Goal: Information Seeking & Learning: Learn about a topic

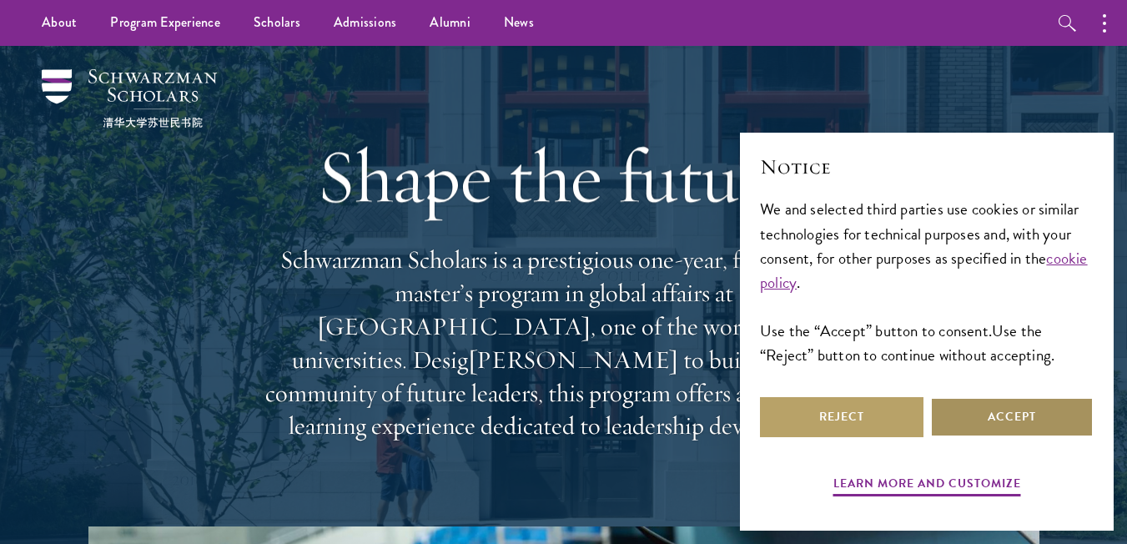
click at [998, 414] on ya-tr-span "Accept" at bounding box center [1011, 417] width 48 height 18
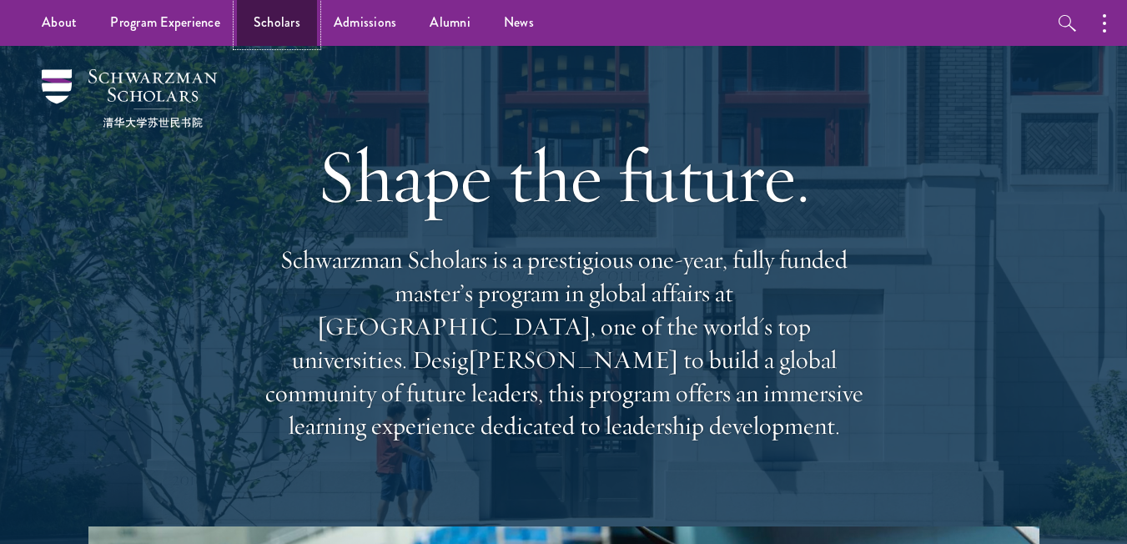
click at [286, 20] on ya-tr-span "Scholars" at bounding box center [277, 23] width 47 height 20
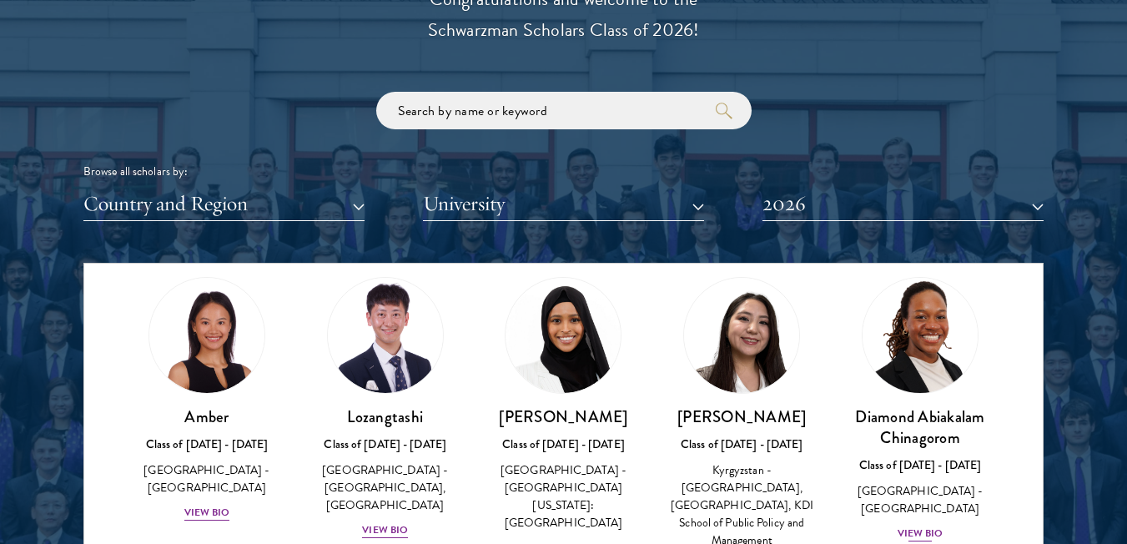
scroll to position [83, 0]
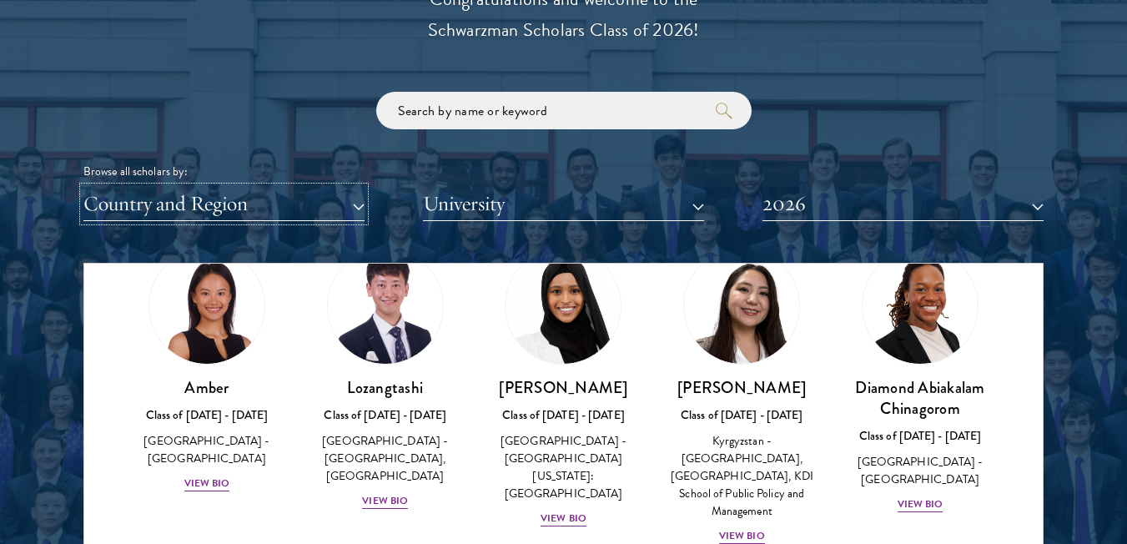
click at [355, 205] on button "Country and Region" at bounding box center [223, 204] width 281 height 34
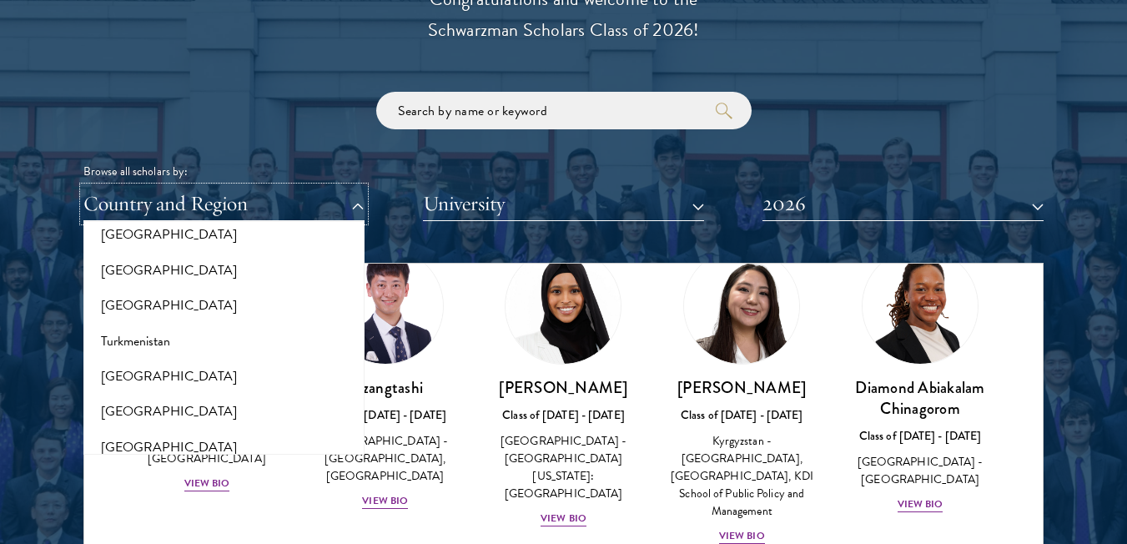
scroll to position [3247, 0]
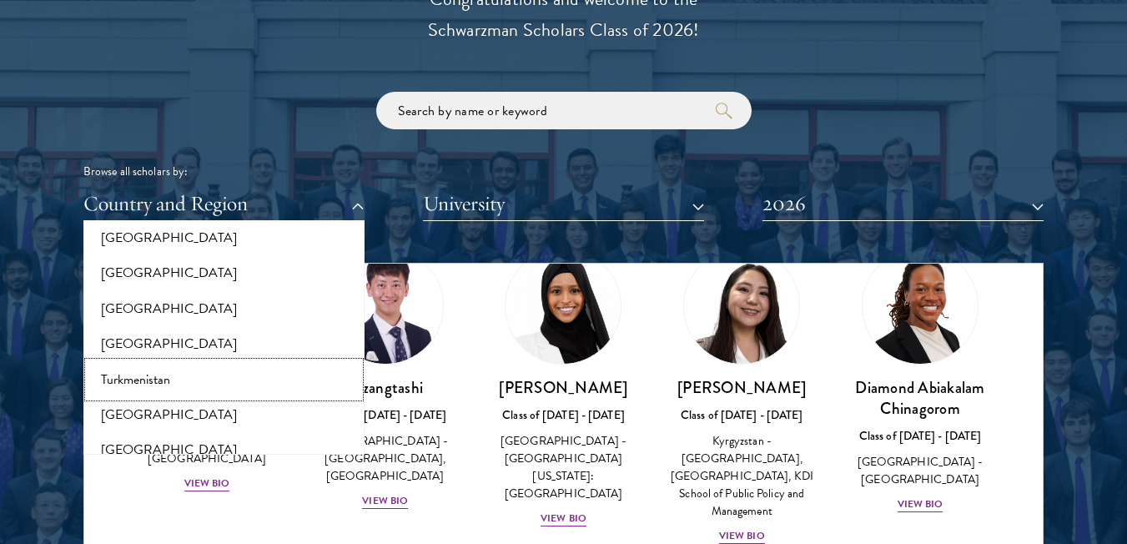
click at [138, 362] on button "Turkmenistan" at bounding box center [223, 379] width 271 height 35
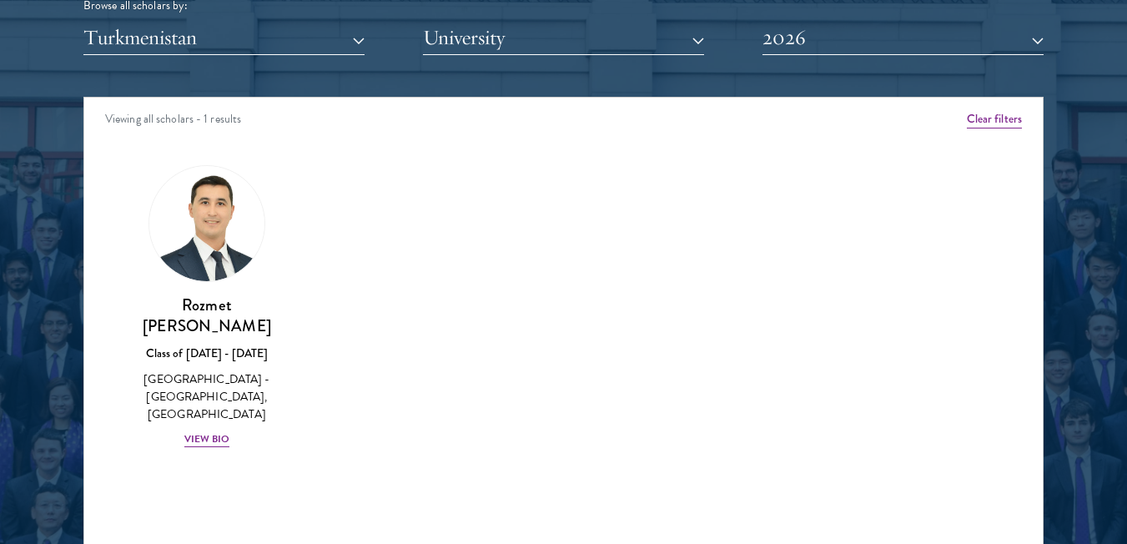
scroll to position [2084, 0]
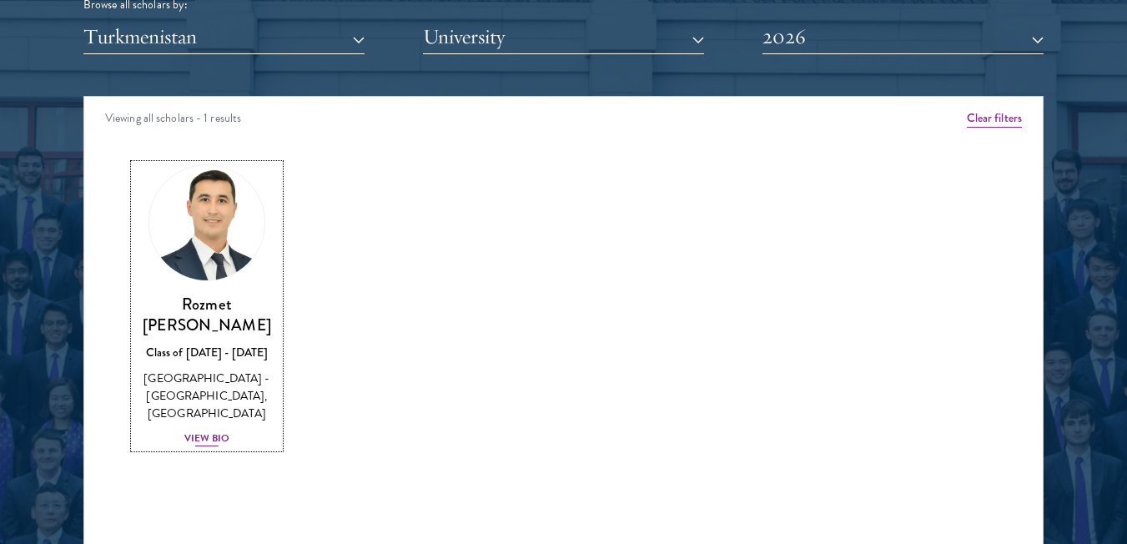
click at [223, 430] on div "View Bio" at bounding box center [207, 438] width 46 height 16
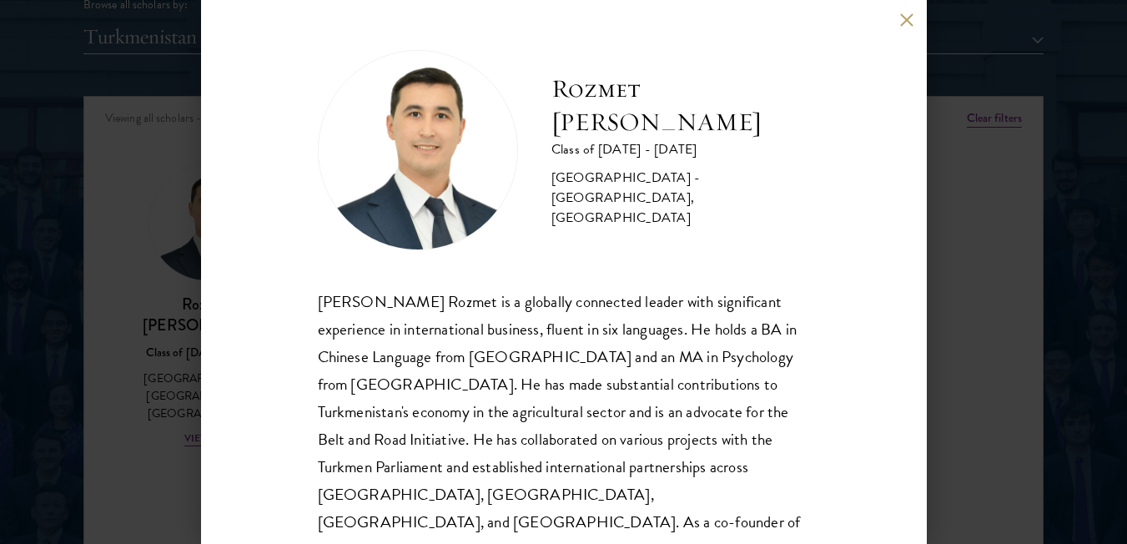
scroll to position [69, 0]
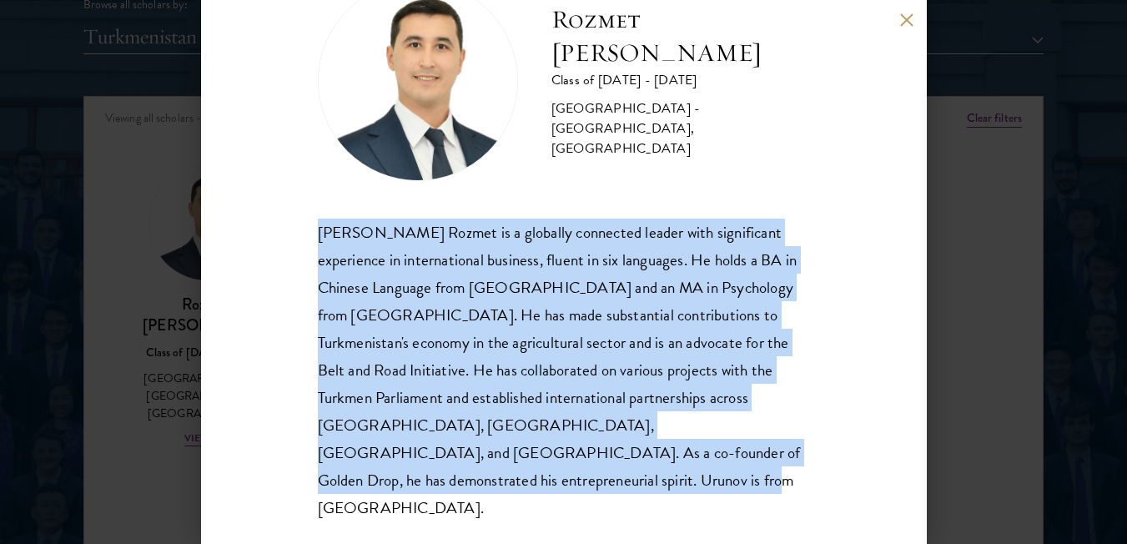
drag, startPoint x: 309, startPoint y: 229, endPoint x: 523, endPoint y: 475, distance: 325.6
click at [523, 475] on div "Rozmet Urunov Class of [DATE] - [DATE] [GEOGRAPHIC_DATA] - [GEOGRAPHIC_DATA], […" at bounding box center [564, 272] width 726 height 544
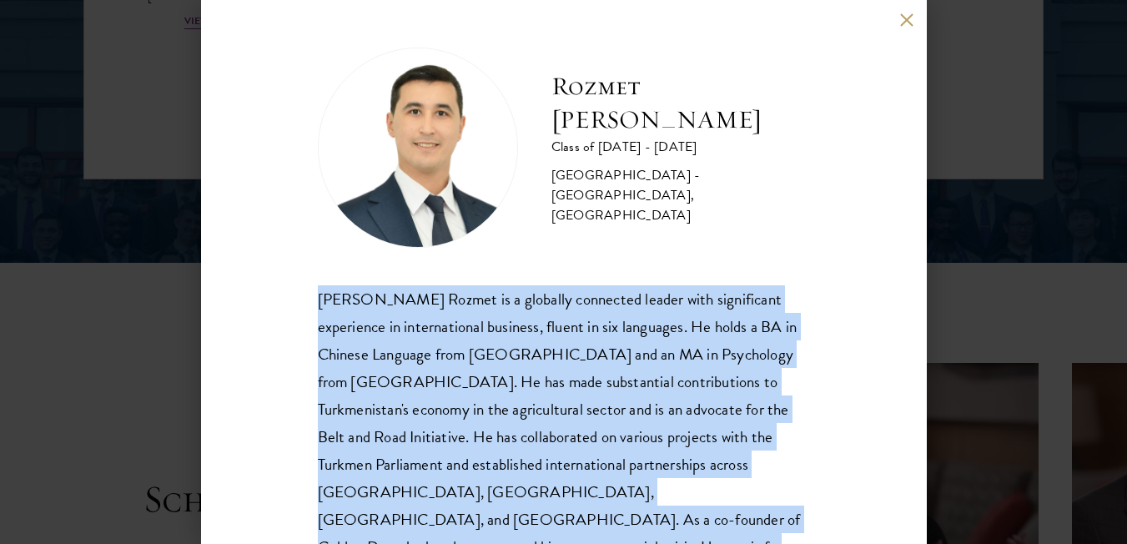
scroll to position [0, 0]
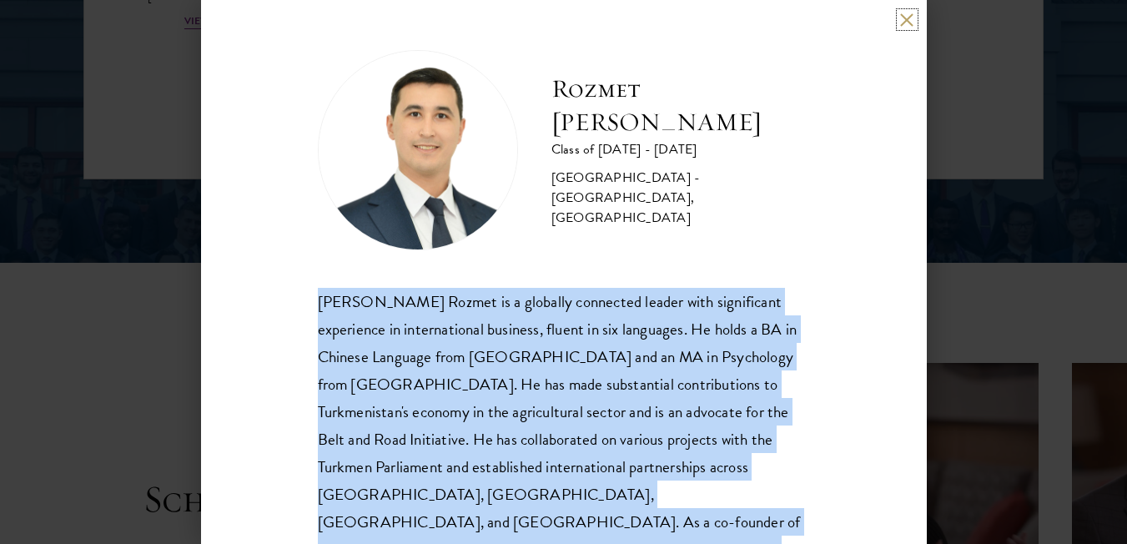
click at [903, 18] on button at bounding box center [907, 20] width 14 height 14
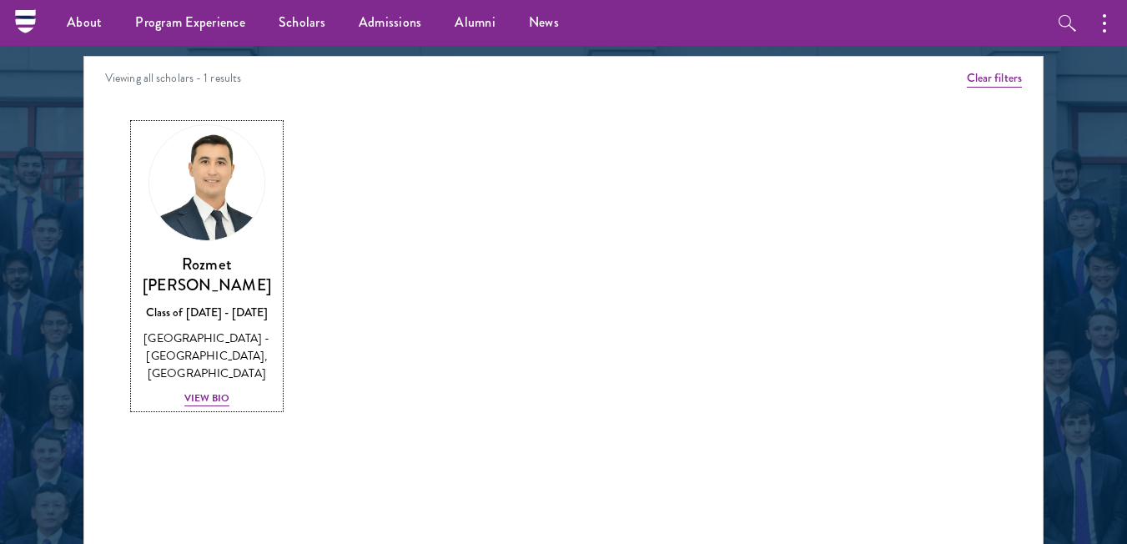
scroll to position [1998, 0]
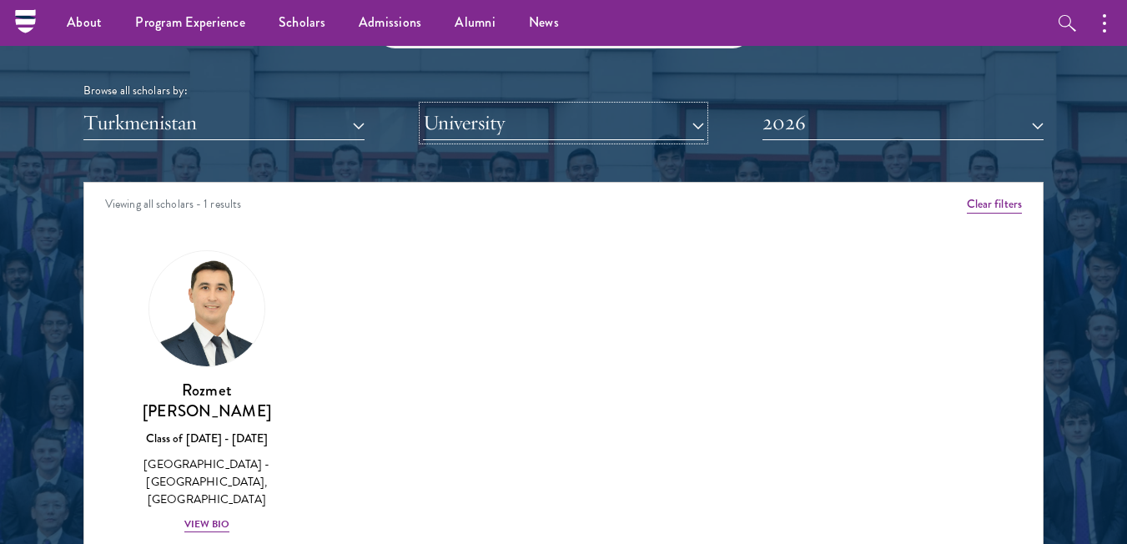
click at [694, 123] on button "University" at bounding box center [563, 123] width 281 height 34
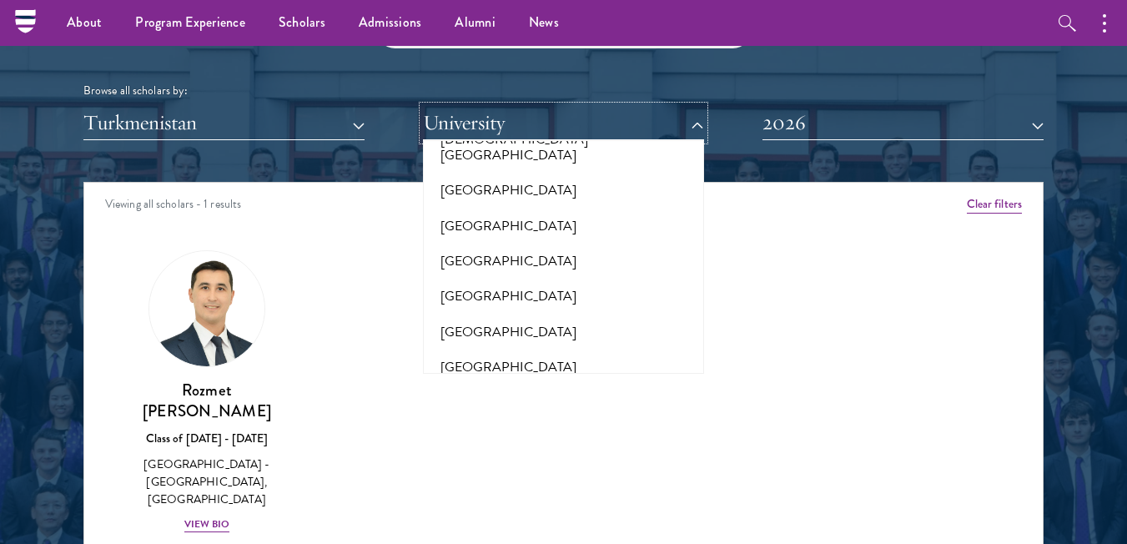
scroll to position [2085, 0]
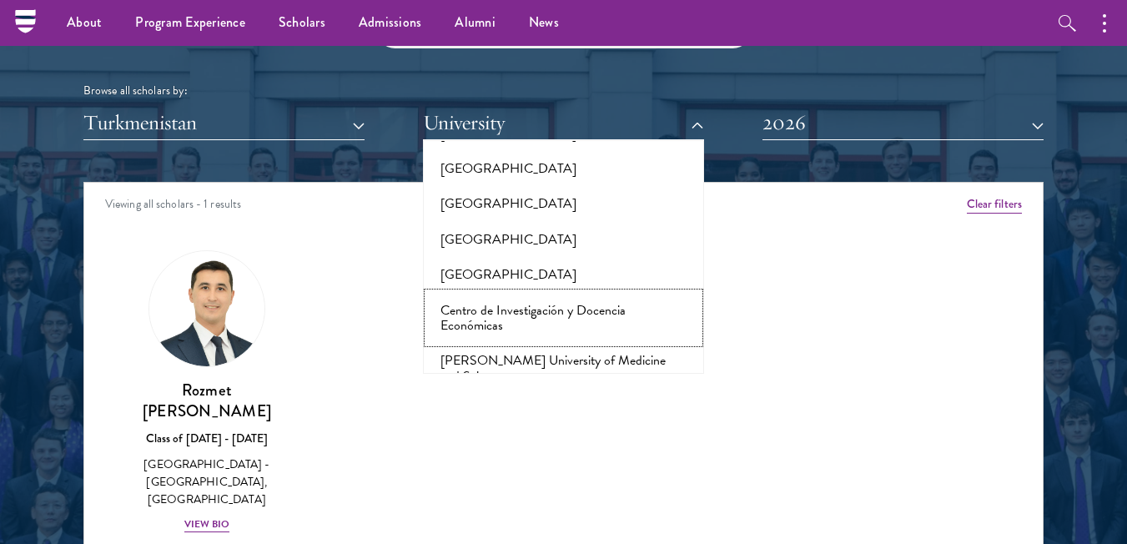
click at [602, 293] on button "Centro de Investigación y Docencia Económicas" at bounding box center [563, 318] width 271 height 51
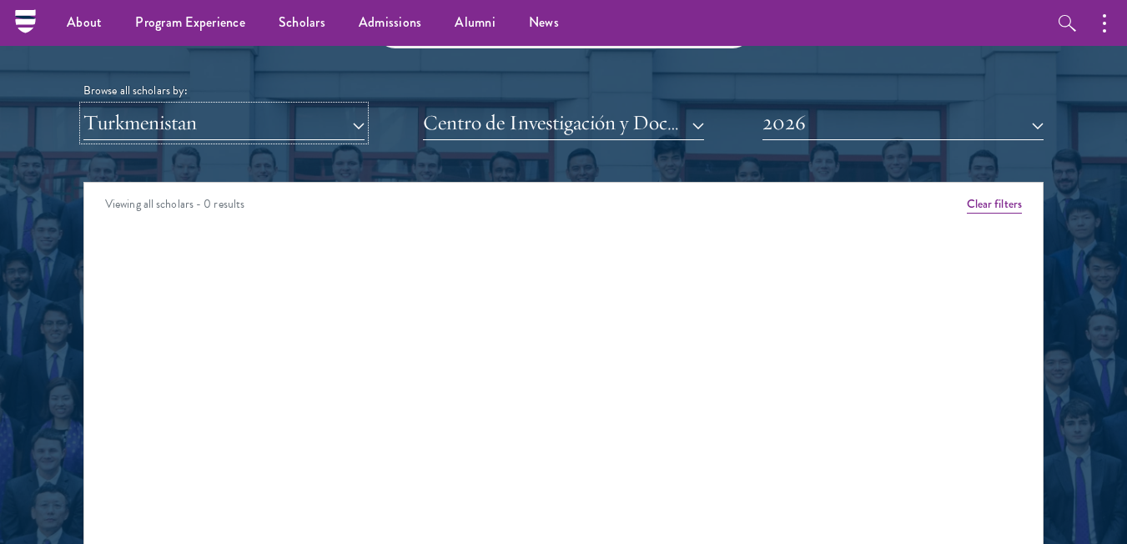
click at [362, 123] on button "Turkmenistan" at bounding box center [223, 123] width 281 height 34
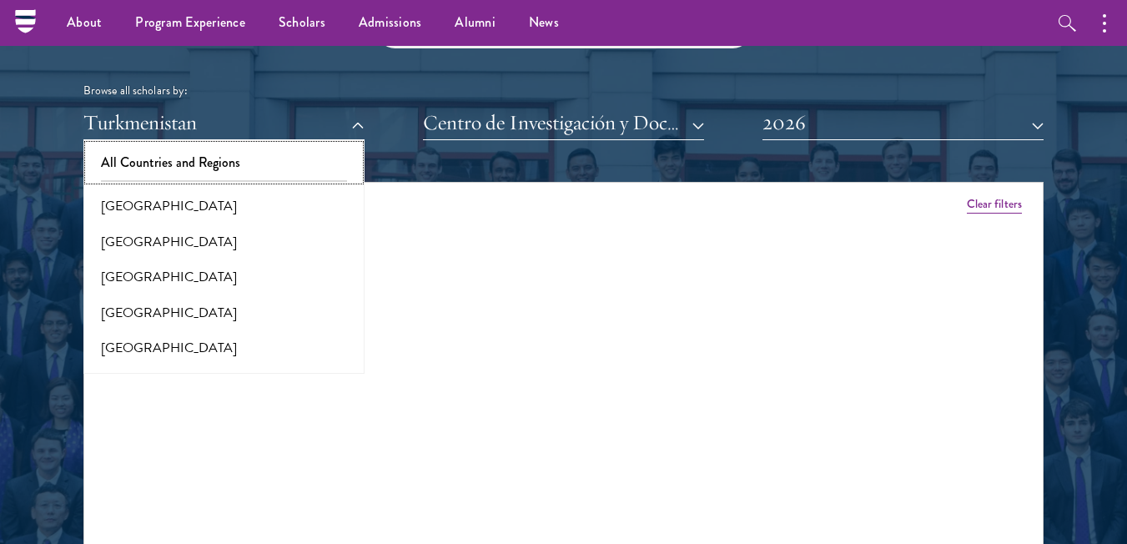
click at [270, 155] on button "All Countries and Regions" at bounding box center [223, 162] width 271 height 35
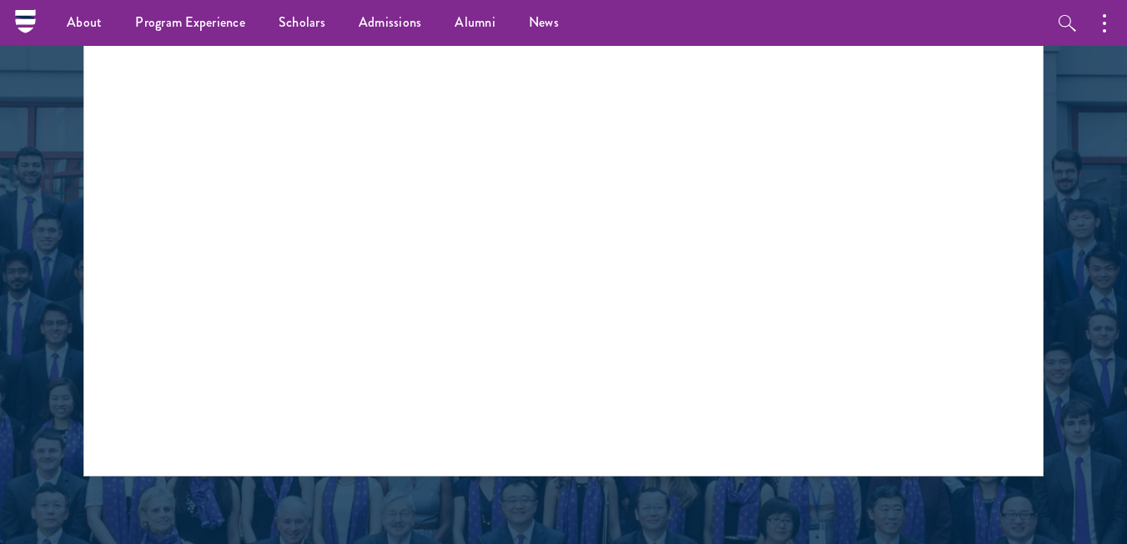
scroll to position [1998, 0]
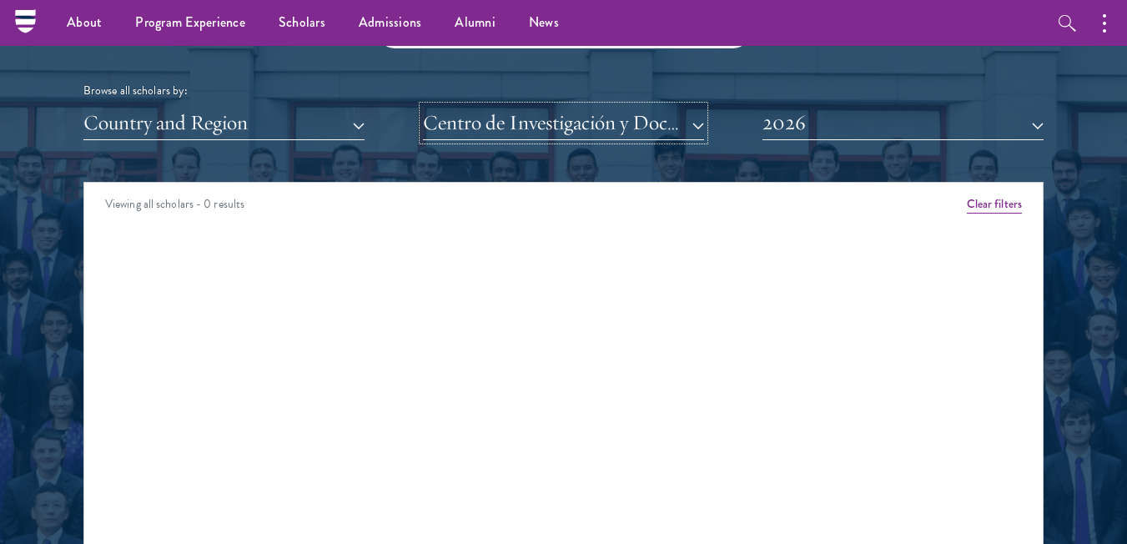
click at [650, 124] on button "Centro de Investigación y Docencia Económicas" at bounding box center [563, 123] width 281 height 34
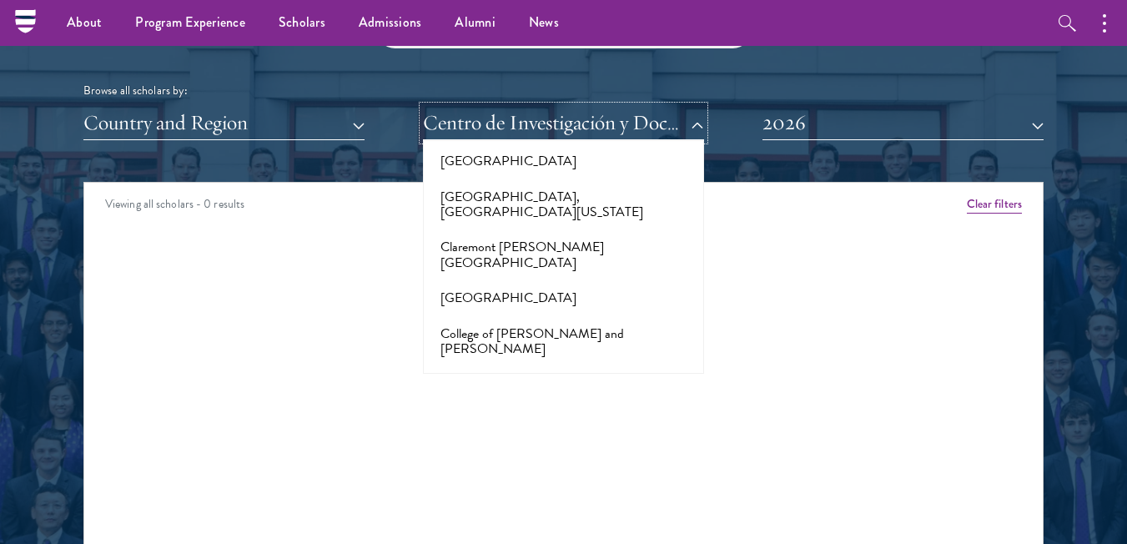
scroll to position [2252, 0]
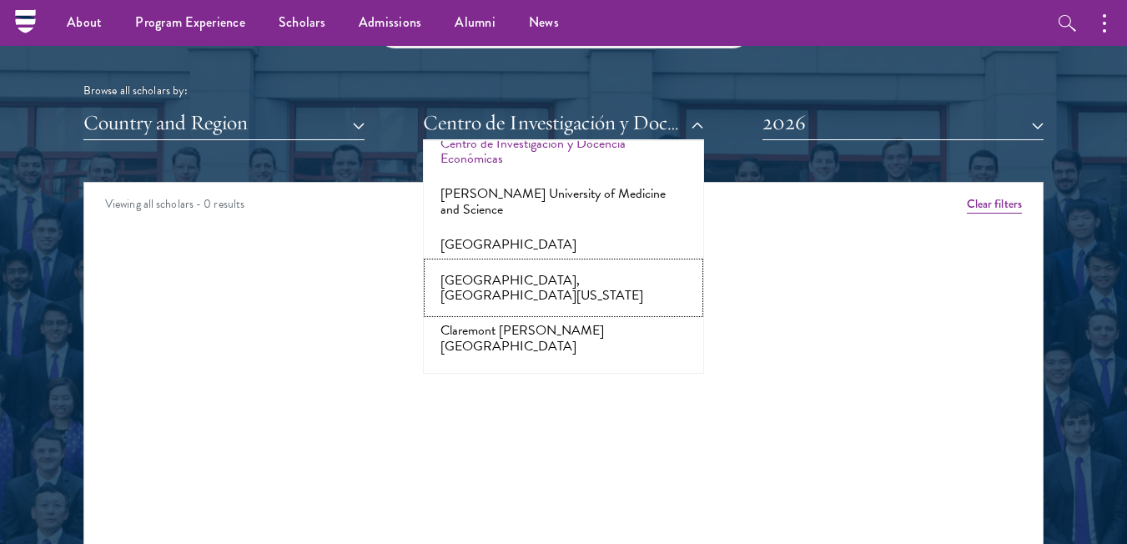
click at [542, 263] on button "[GEOGRAPHIC_DATA], [GEOGRAPHIC_DATA][US_STATE]" at bounding box center [563, 288] width 271 height 51
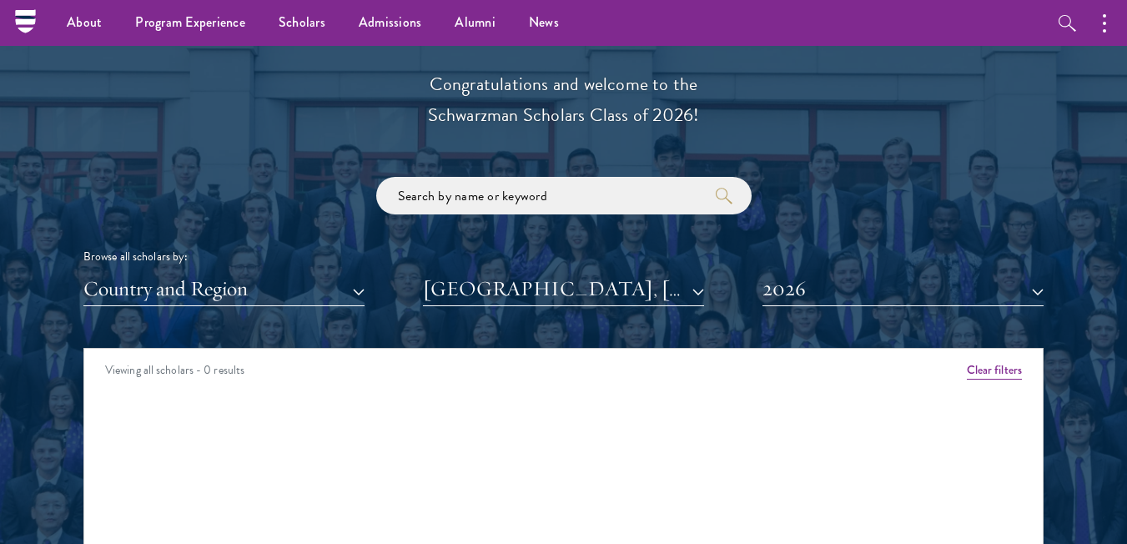
scroll to position [1831, 0]
